Goal: Task Accomplishment & Management: Manage account settings

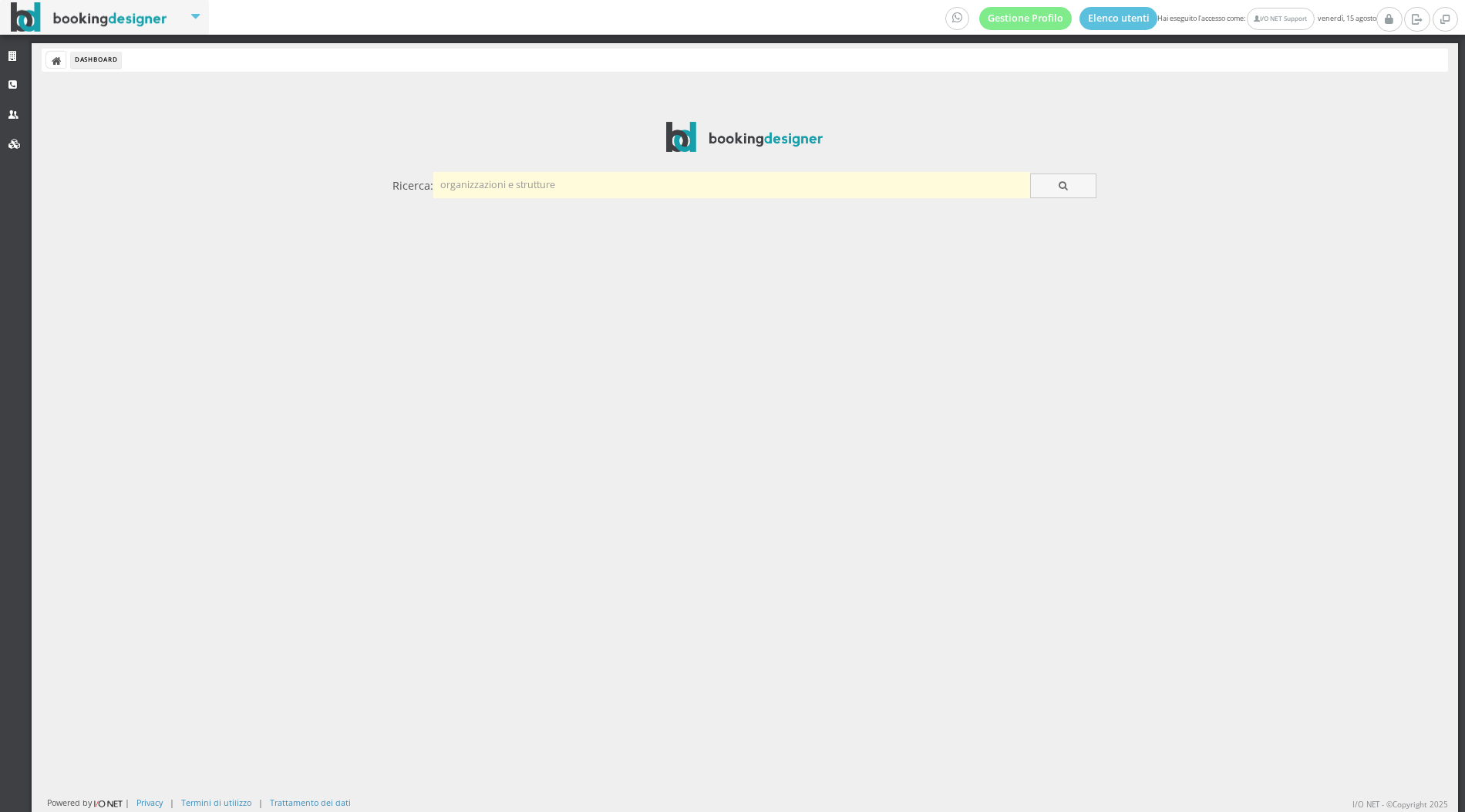
click at [488, 180] on input "text" at bounding box center [732, 185] width 597 height 25
type input "pucci"
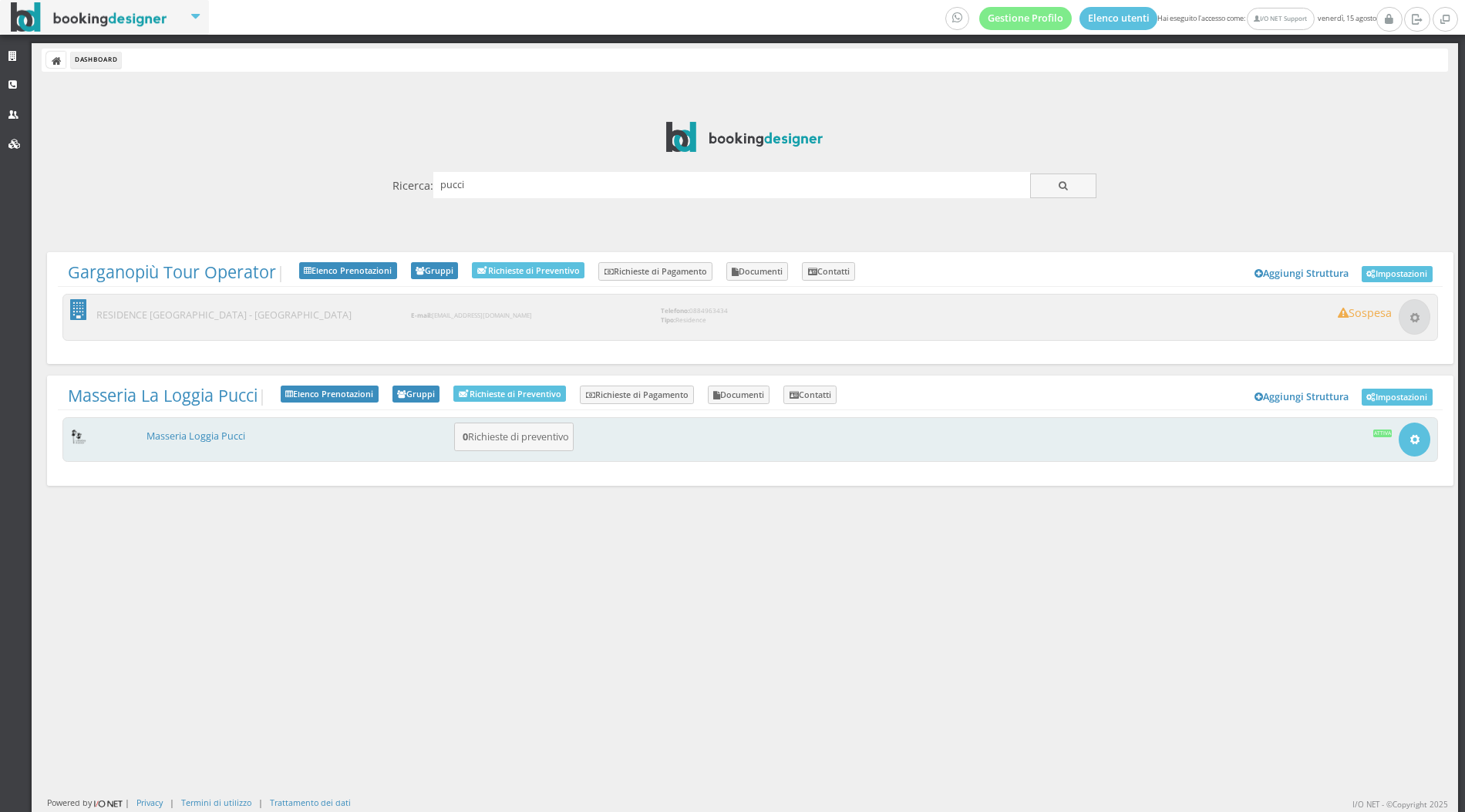
click at [195, 341] on div "Masseria Loggia Pucci 0 Richieste di preventivo Apri Setup e Impostazioni Attiva" at bounding box center [750, 317] width 1376 height 47
click at [190, 434] on link "Masseria Loggia Pucci" at bounding box center [196, 436] width 99 height 13
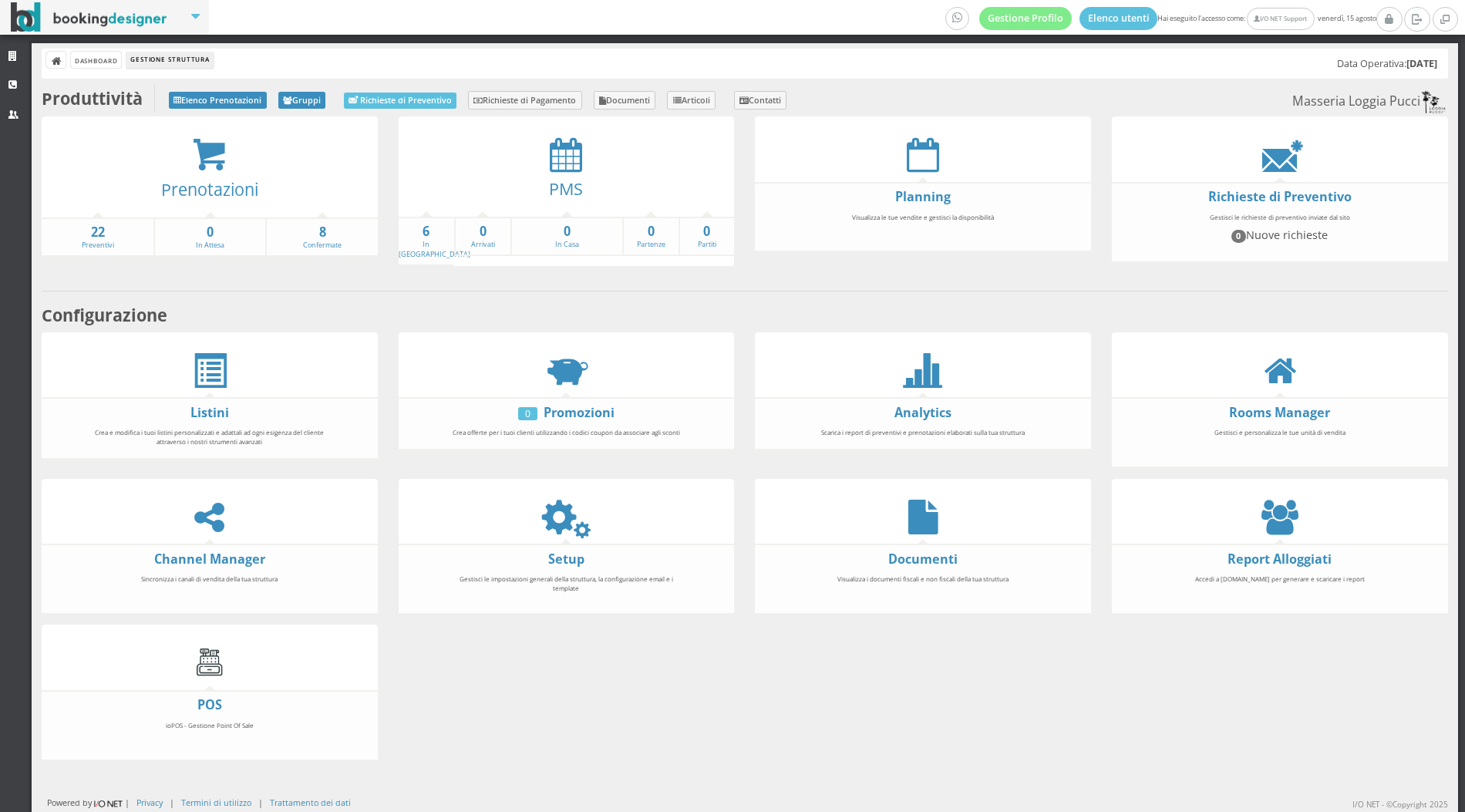
click at [542, 169] on div at bounding box center [567, 155] width 336 height 35
click at [560, 172] on div "PMS" at bounding box center [567, 194] width 336 height 44
click at [564, 150] on icon at bounding box center [566, 155] width 33 height 35
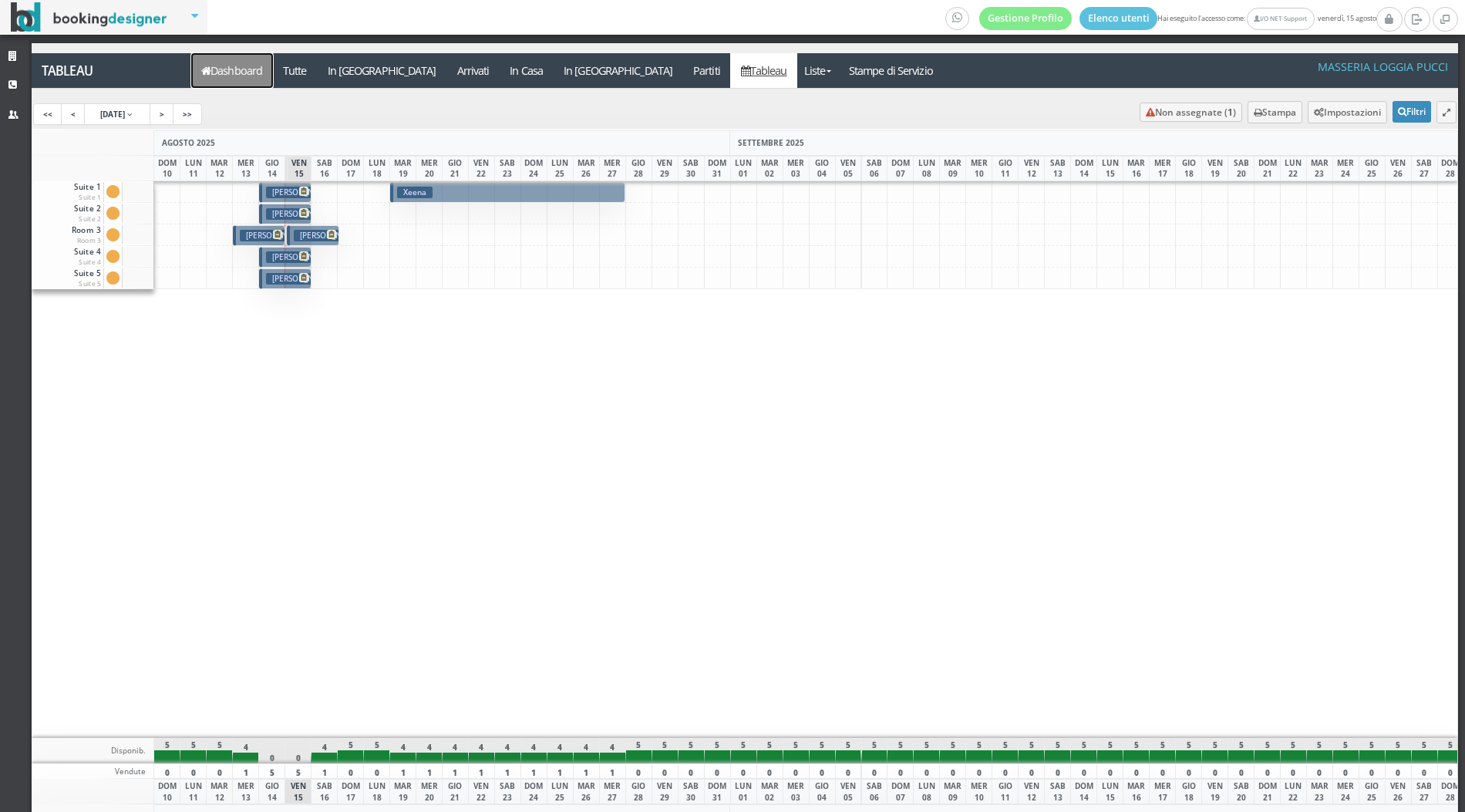
click at [245, 63] on link "Dashboard" at bounding box center [232, 71] width 82 height 35
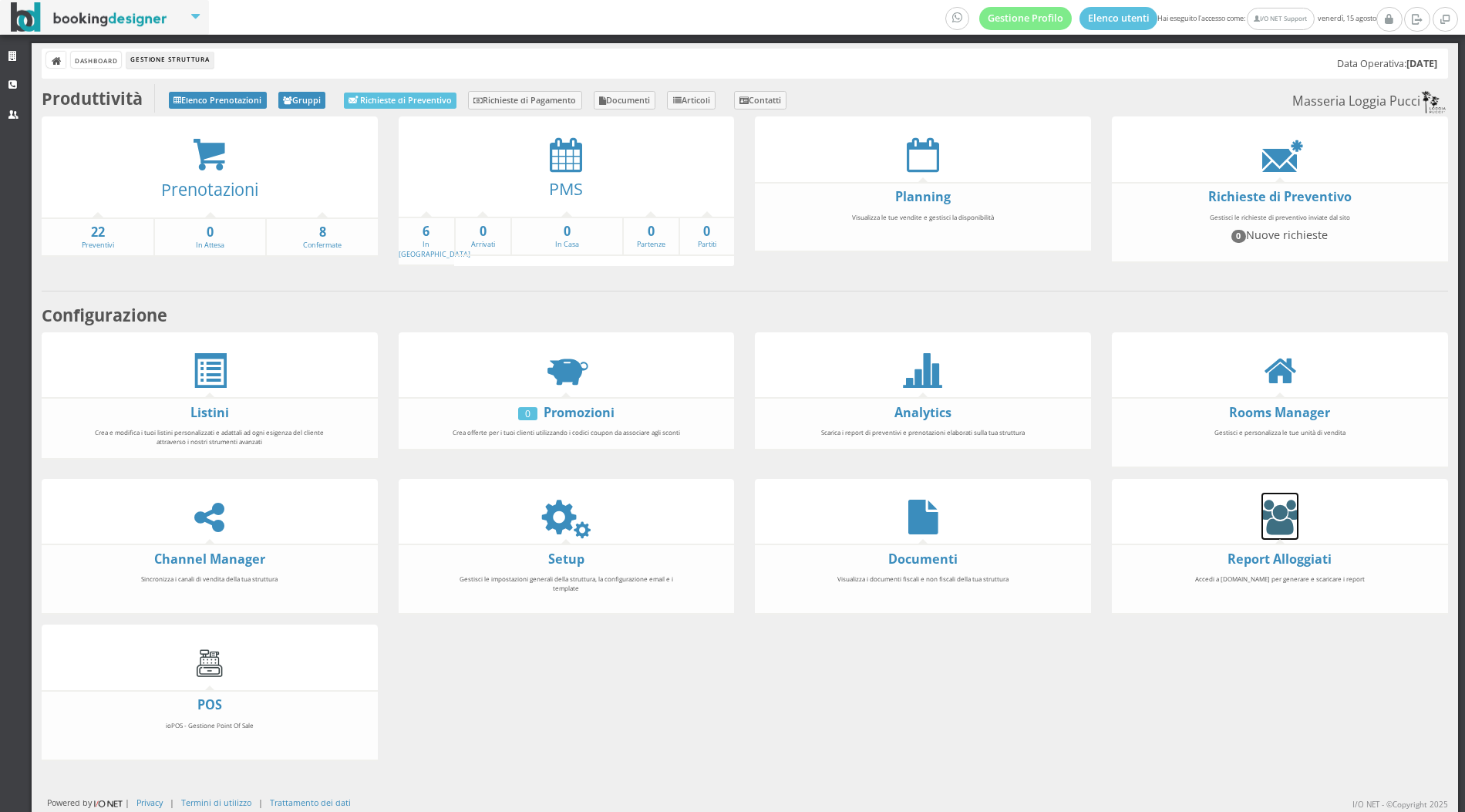
click at [1272, 511] on icon at bounding box center [1280, 517] width 37 height 35
click at [568, 146] on icon at bounding box center [566, 155] width 33 height 35
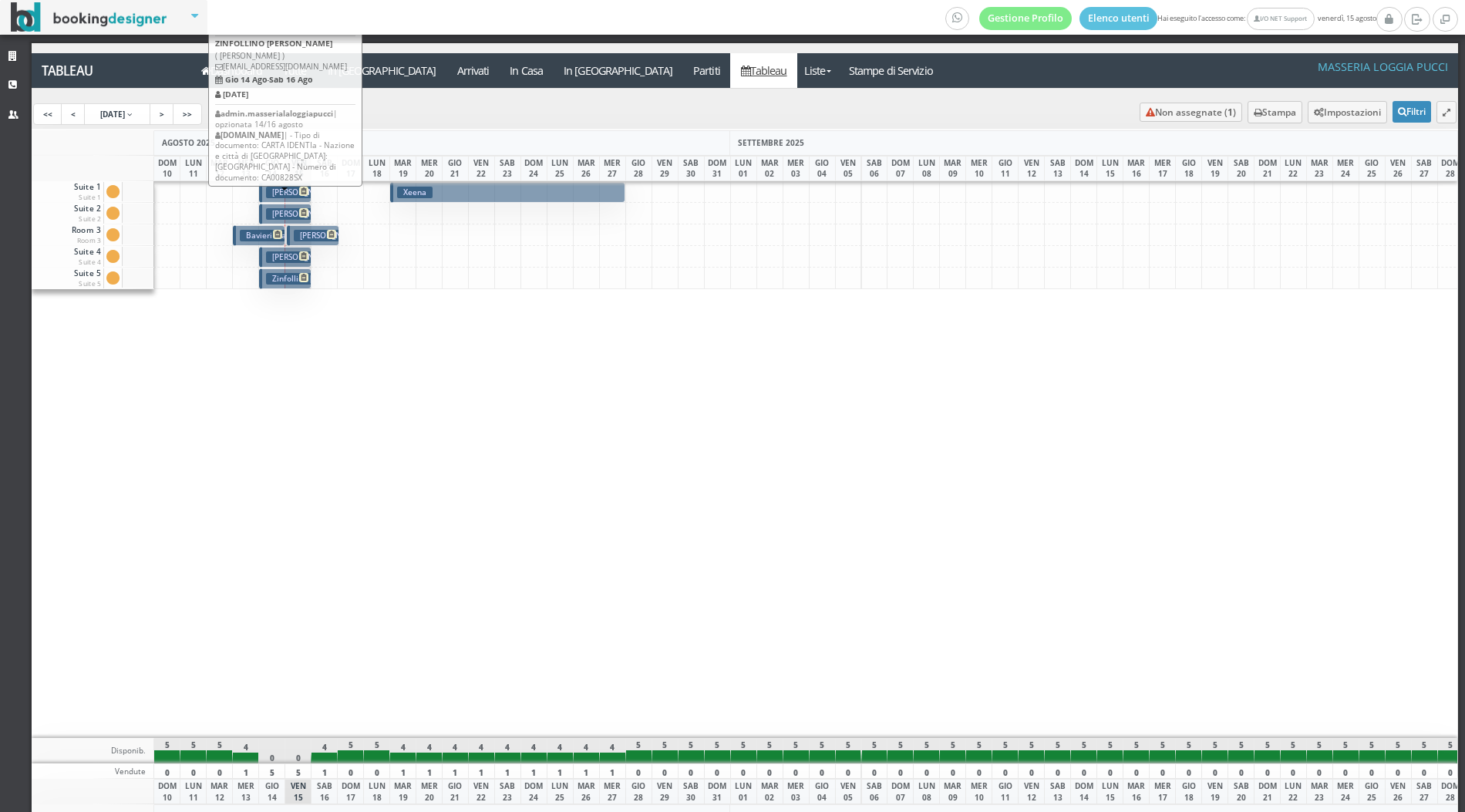
click at [298, 200] on p "€ 400.00 2 notti" at bounding box center [286, 217] width 41 height 36
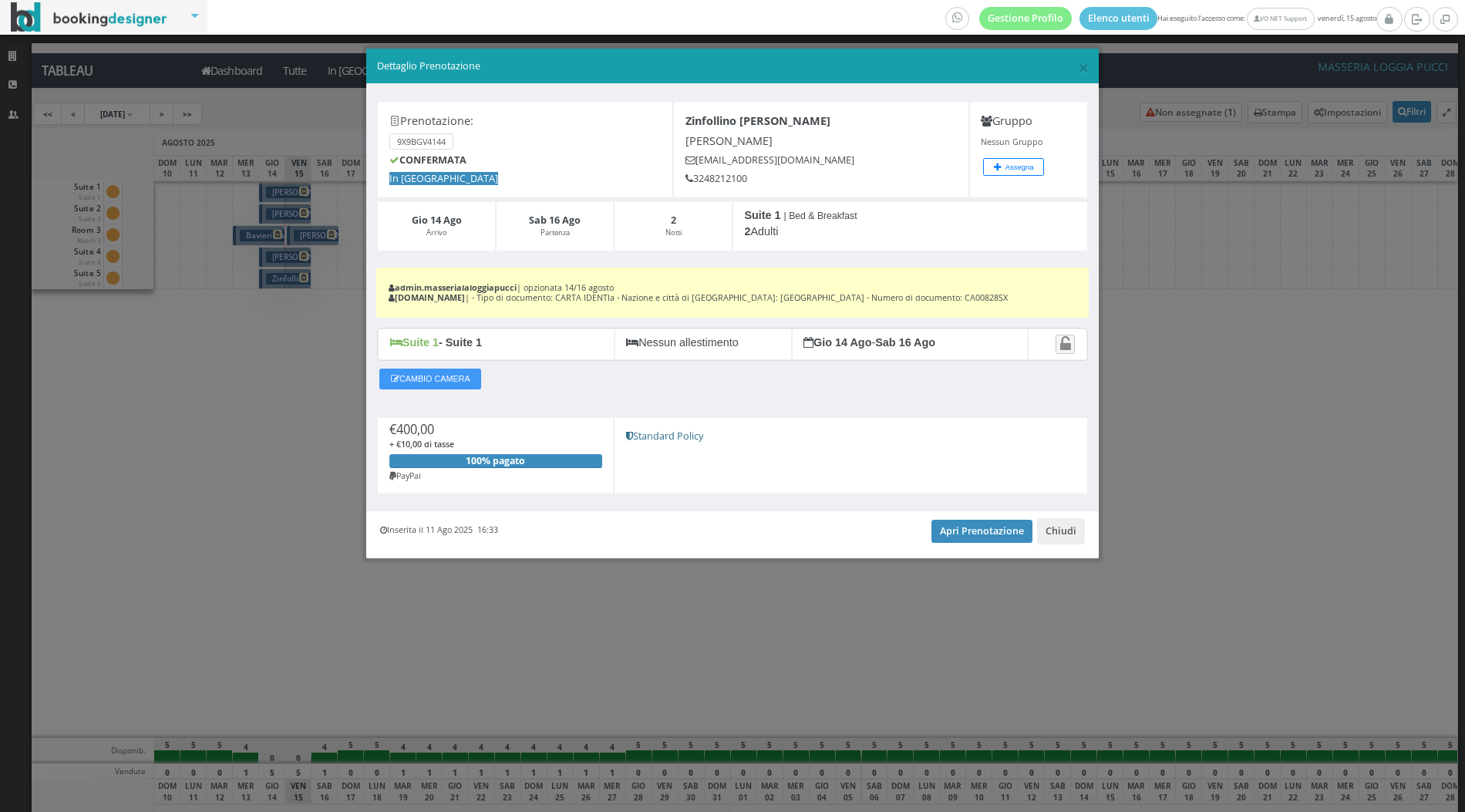
click at [297, 215] on div "× Dettaglio Prenotazione Prenotazione: 9X9BGV4144 CONFERMATA In [GEOGRAPHIC_DAT…" at bounding box center [732, 406] width 1465 height 812
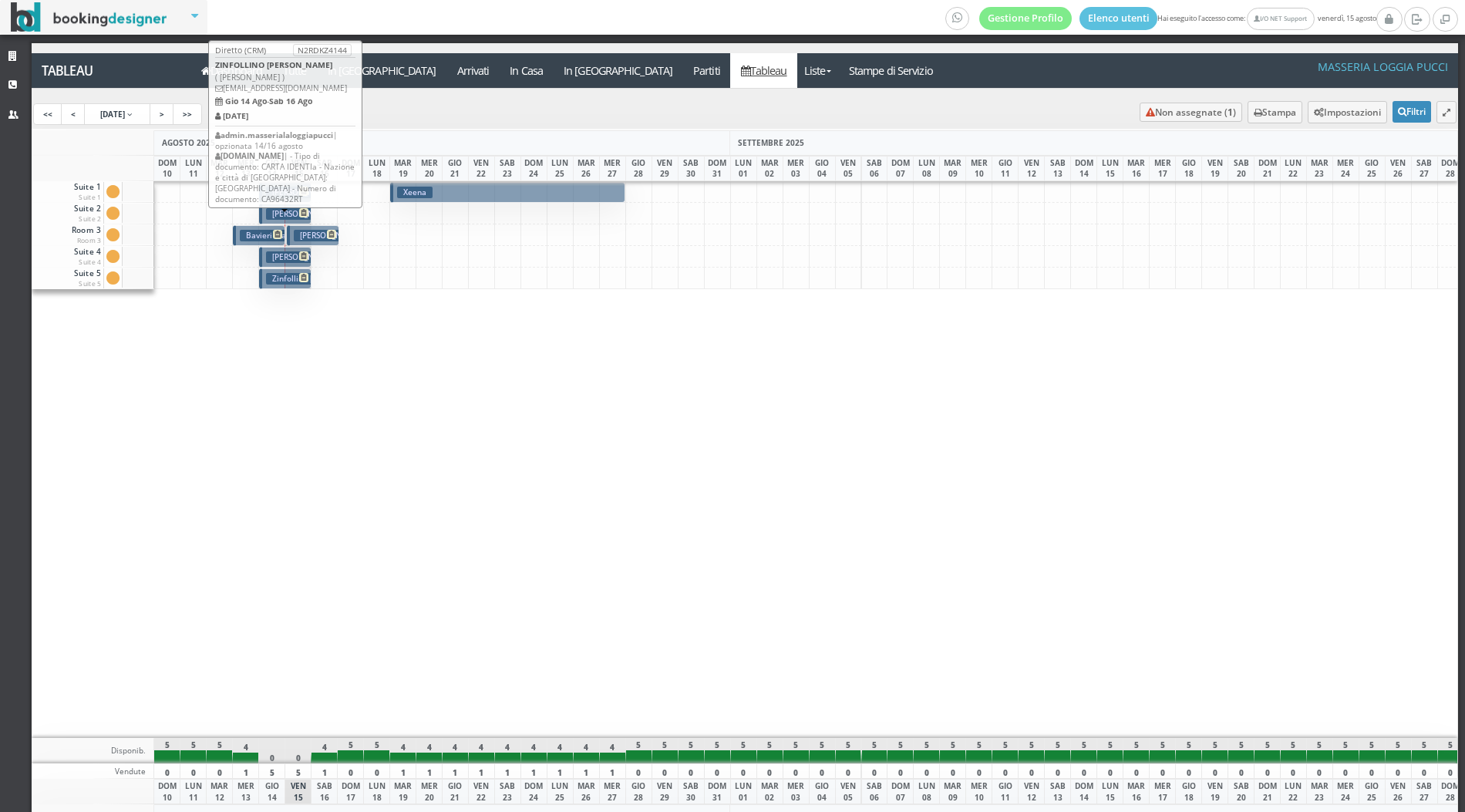
click at [295, 215] on span at bounding box center [302, 212] width 13 height 9
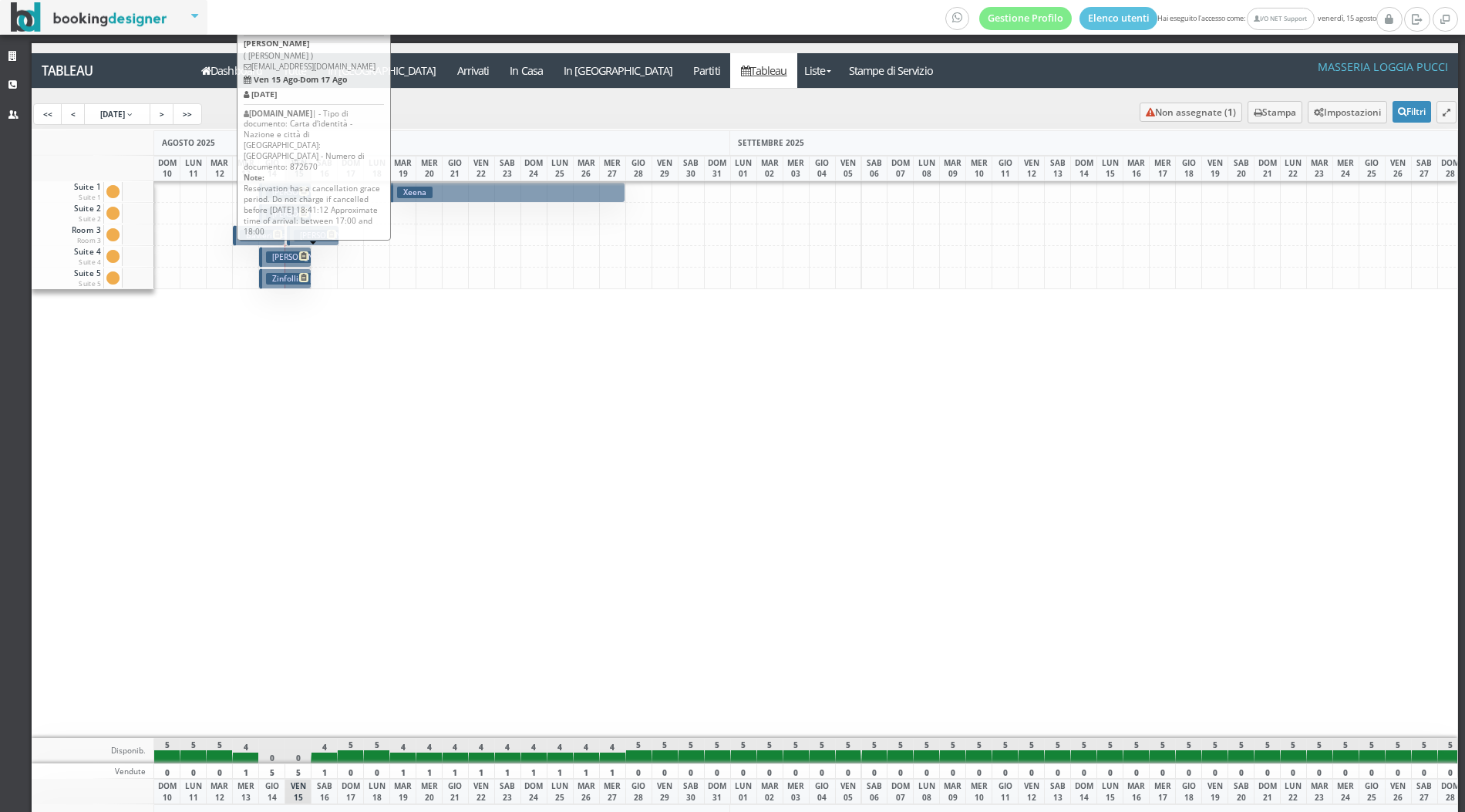
click at [294, 243] on p "€ 440.00 2 notti" at bounding box center [314, 261] width 41 height 36
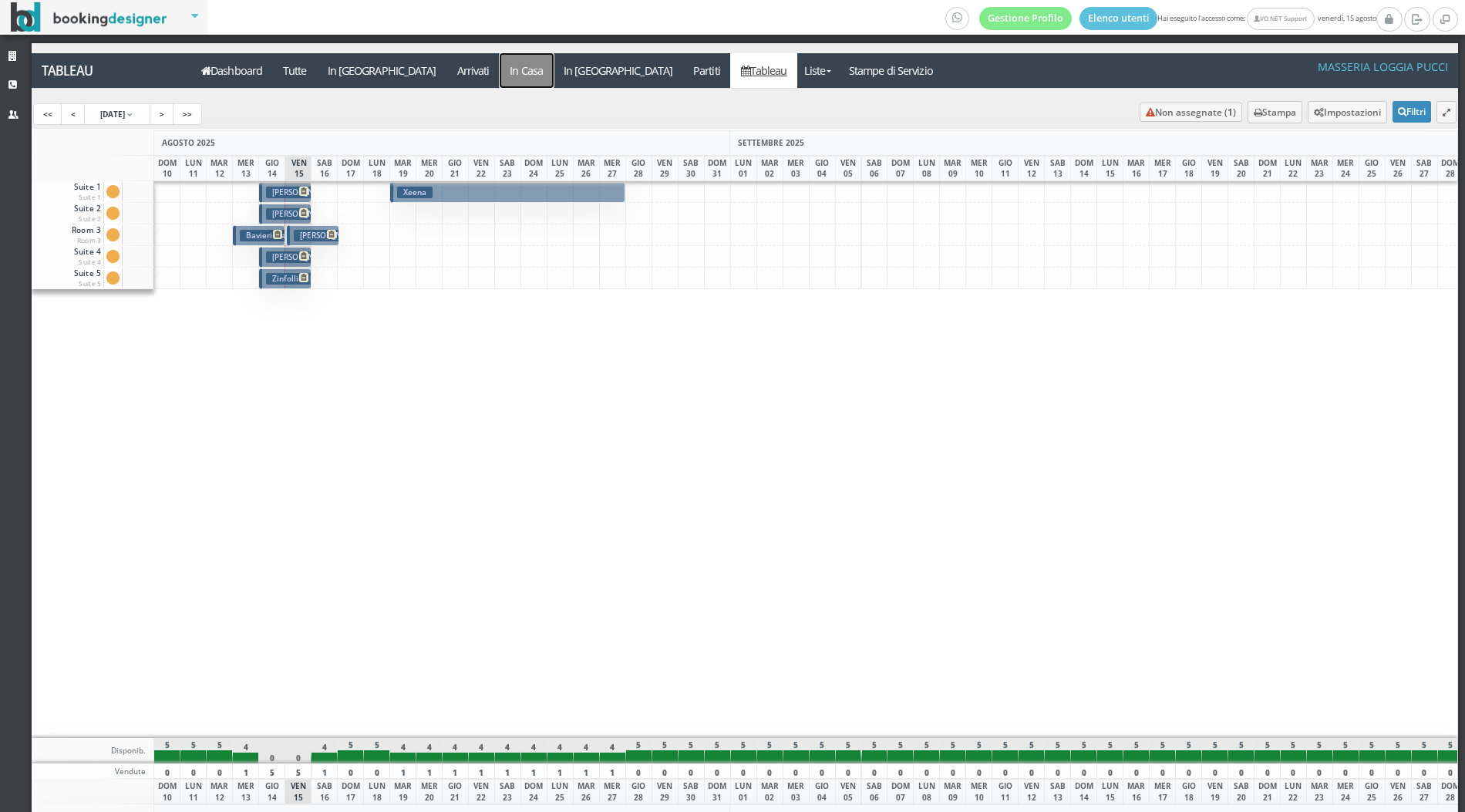
click at [500, 61] on a=pms-instay-reservations"] "In Casa" at bounding box center [526, 71] width 54 height 35
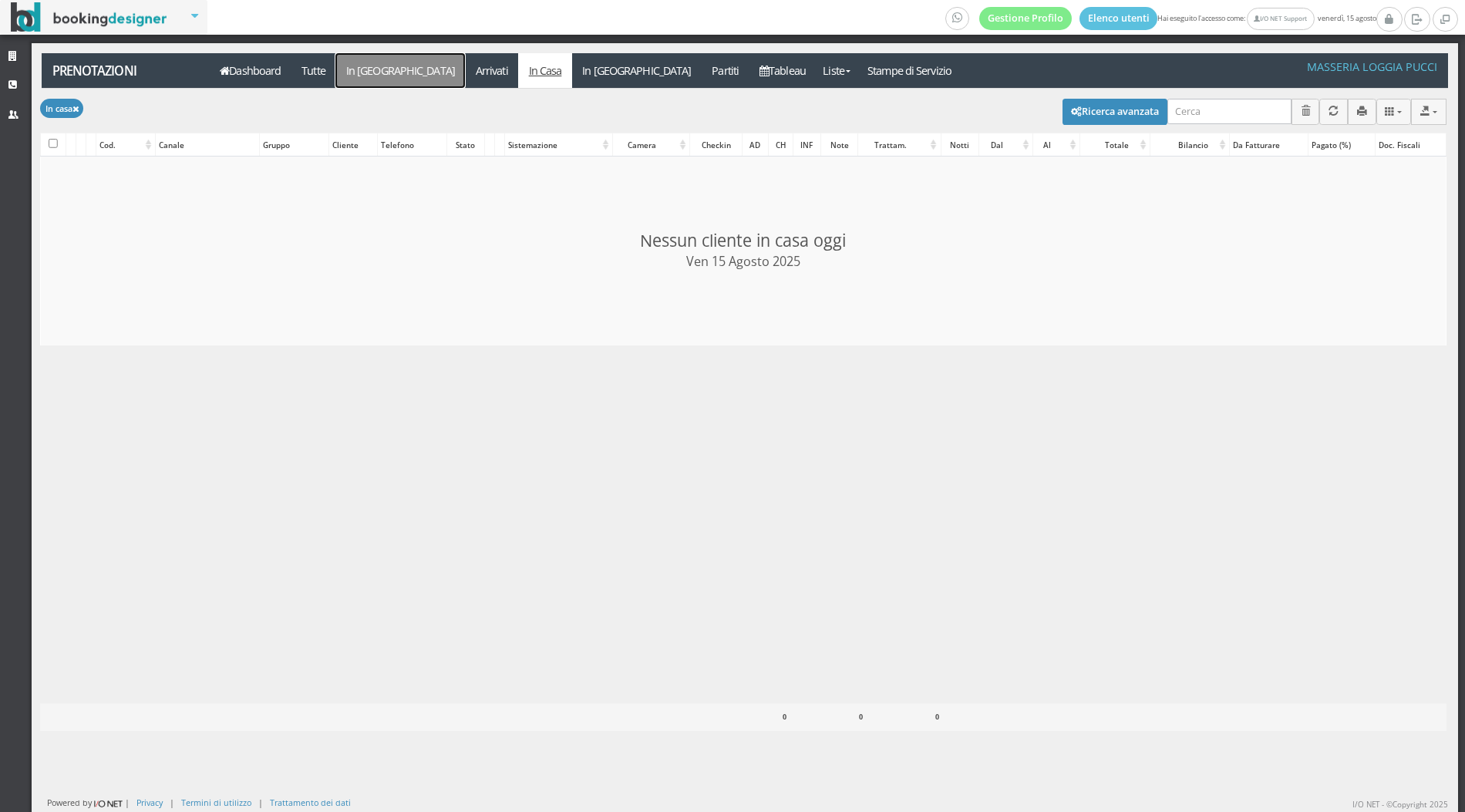
click at [341, 80] on link "In [GEOGRAPHIC_DATA]" at bounding box center [399, 71] width 130 height 35
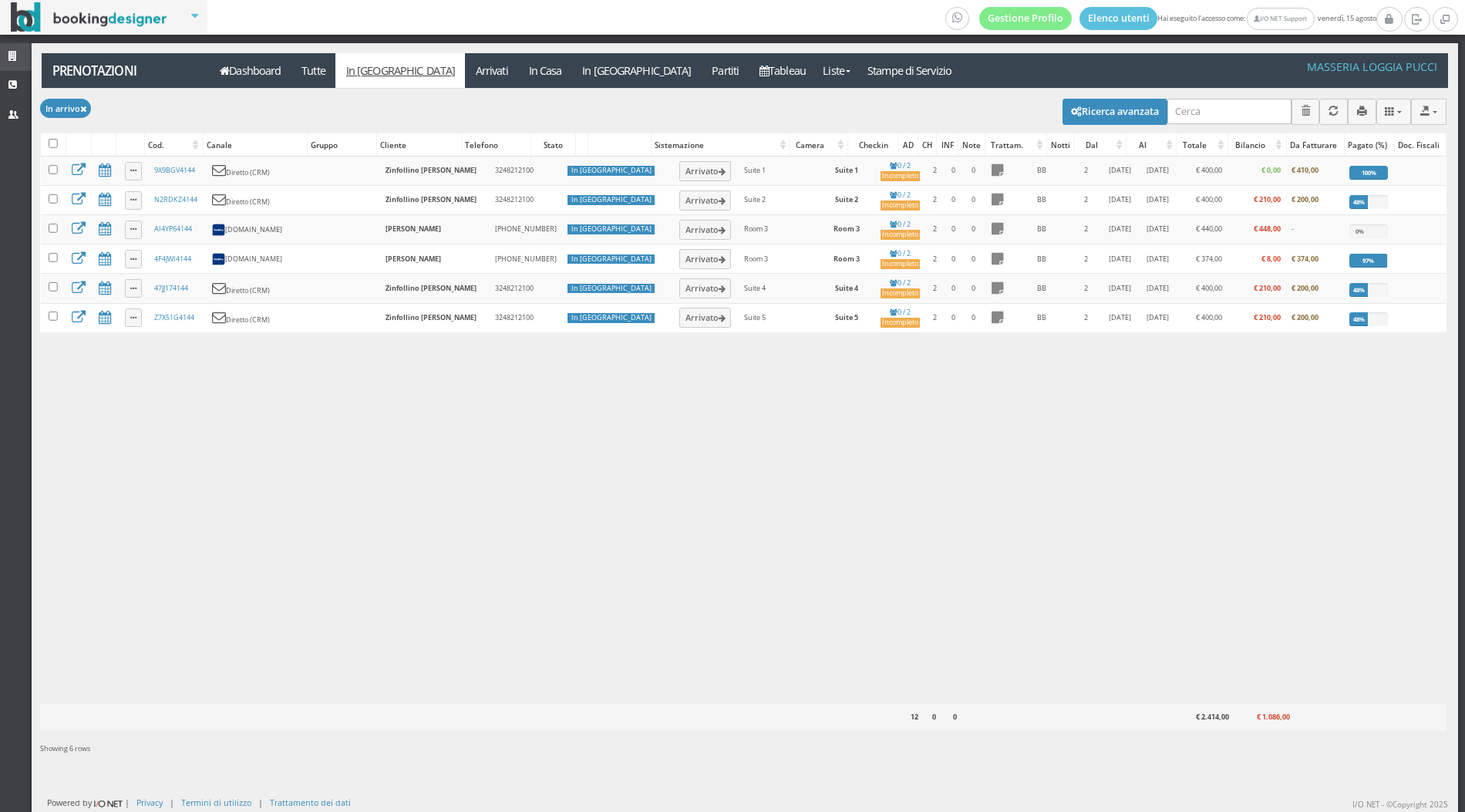
click at [5, 63] on link "Strutture" at bounding box center [16, 57] width 32 height 28
